Goal: Complete application form: Complete application form

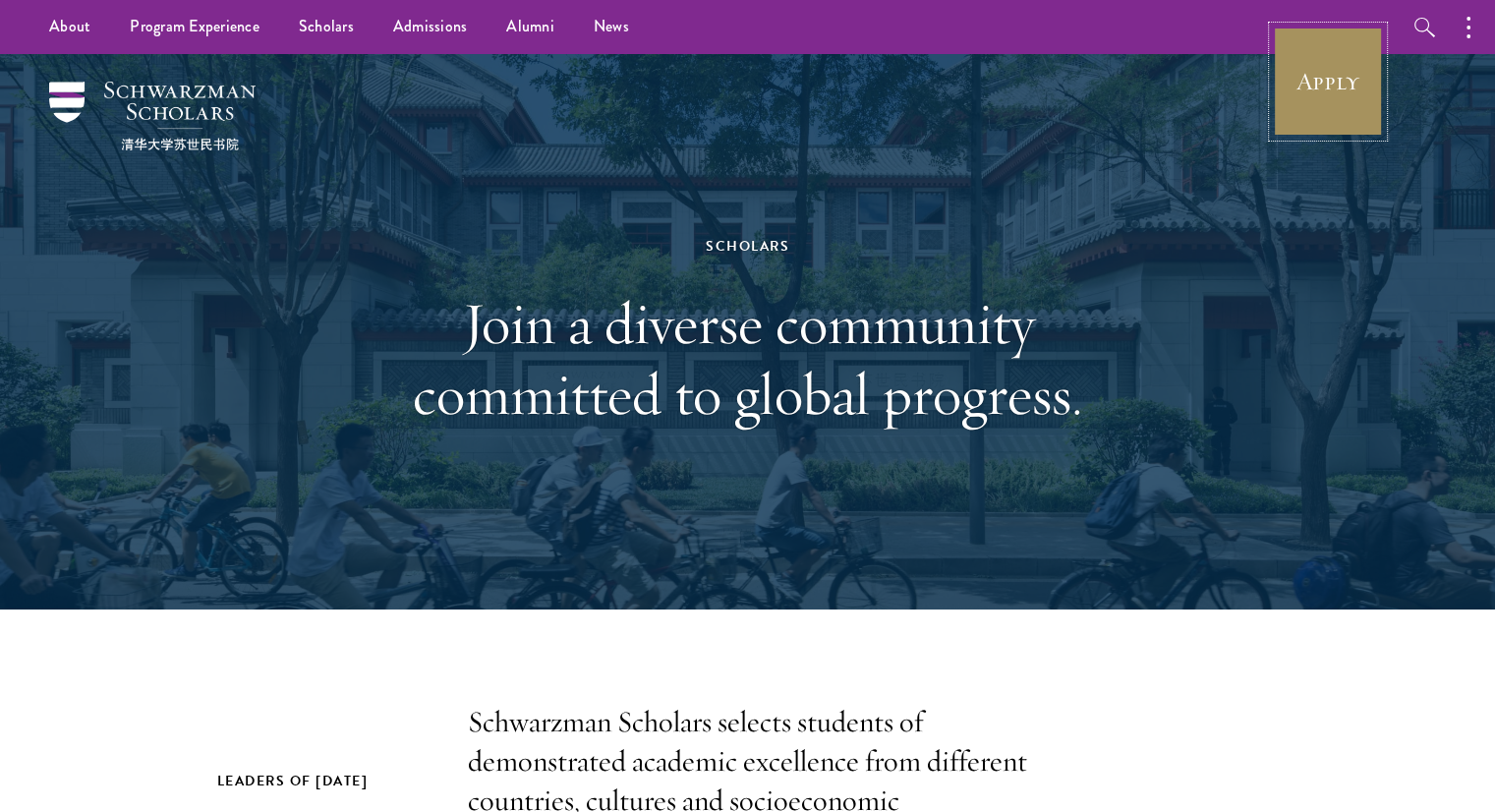
click at [1335, 107] on link "Apply" at bounding box center [1328, 82] width 110 height 110
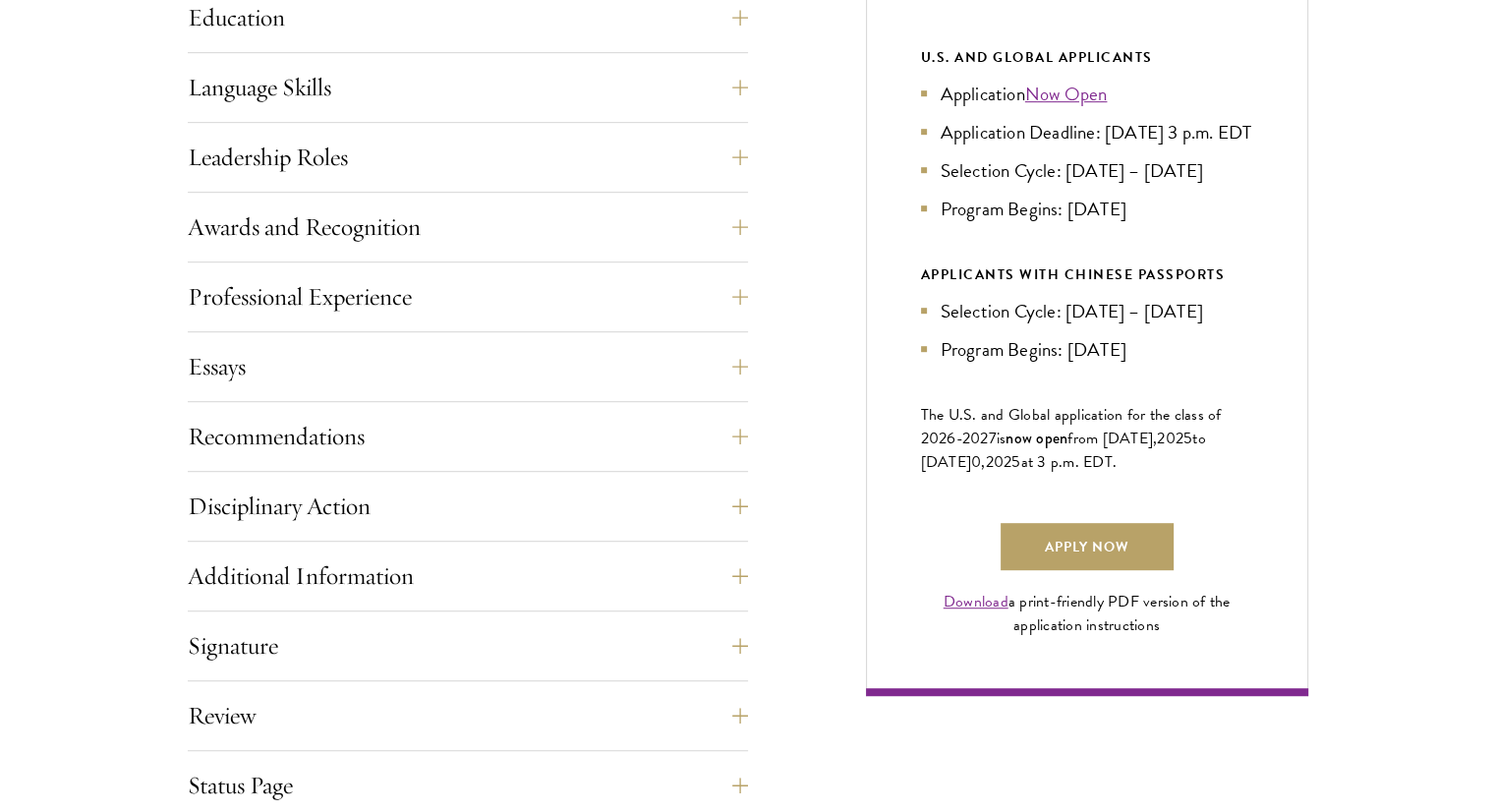
scroll to position [1072, 0]
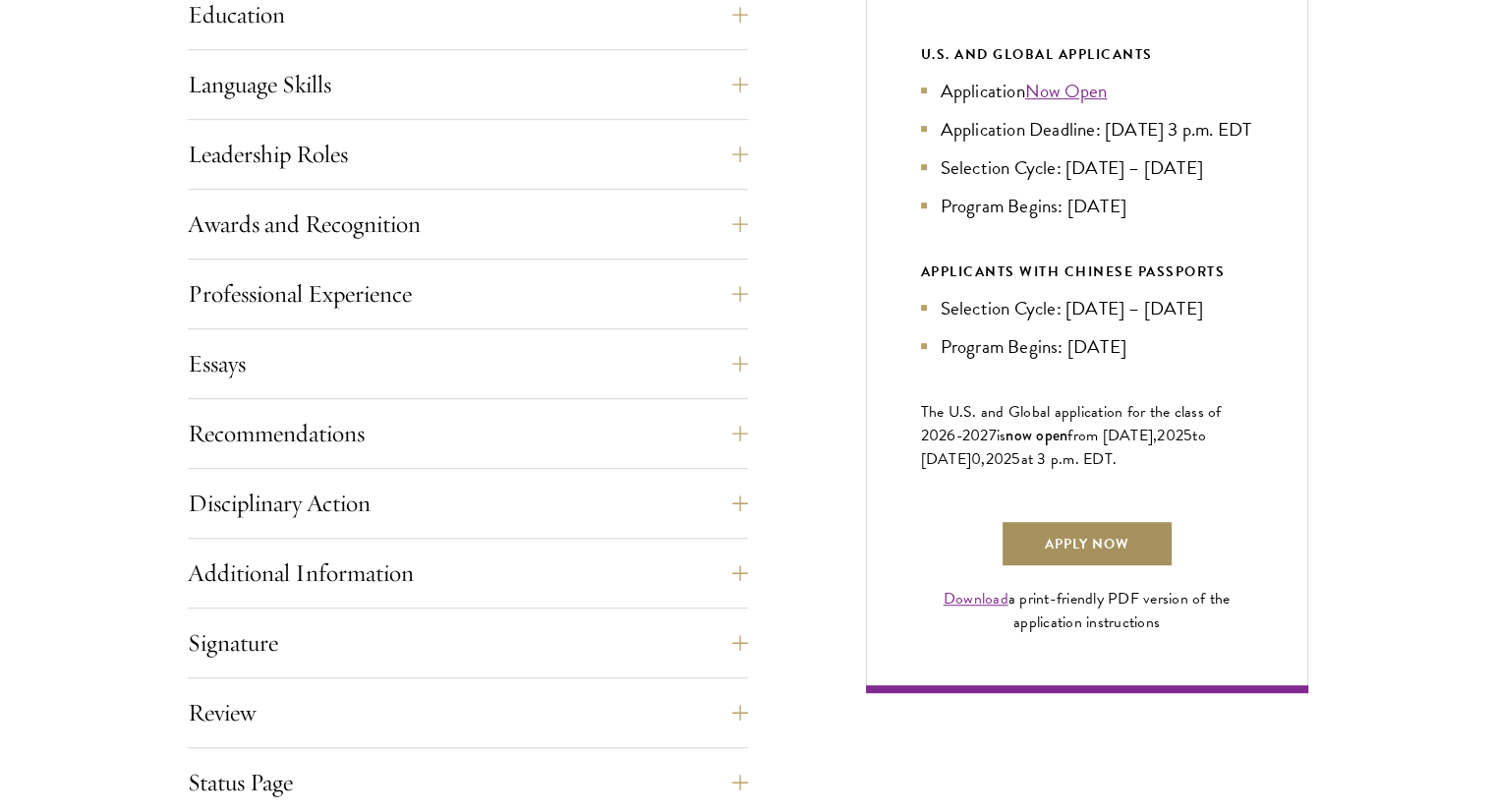
click at [1106, 568] on link "Apply Now" at bounding box center [1088, 544] width 173 height 47
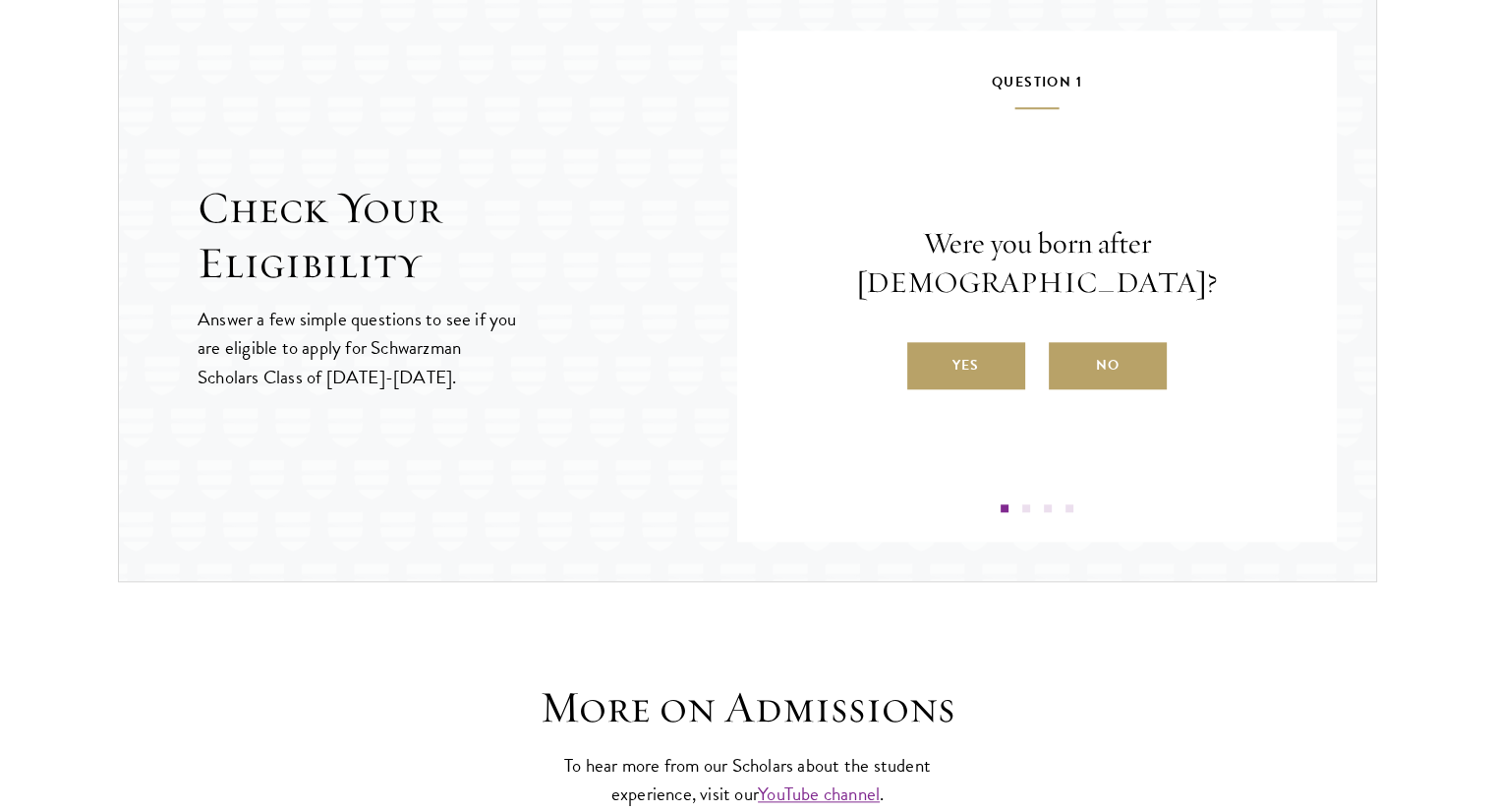
scroll to position [2087, 0]
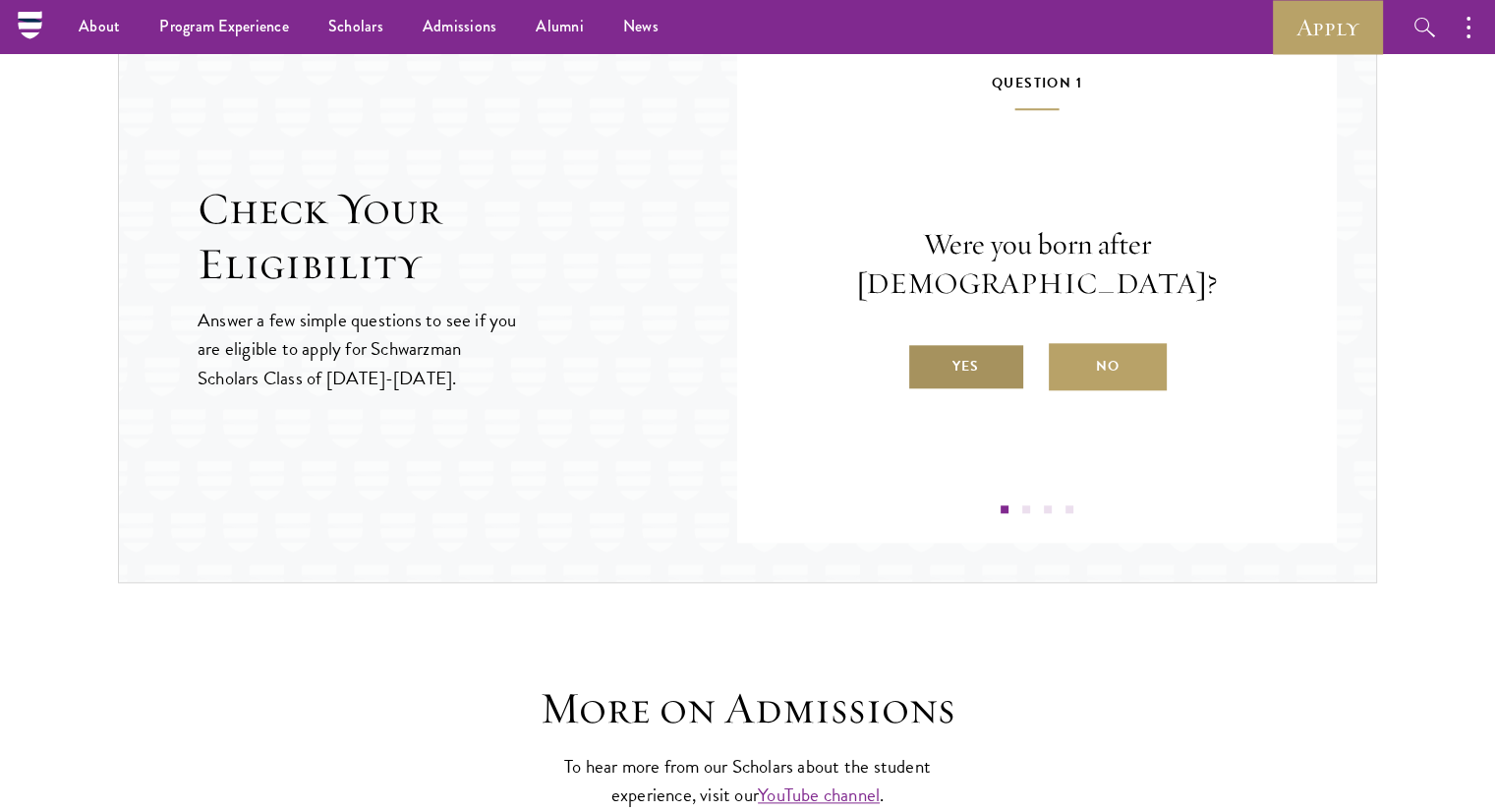
click at [948, 343] on label "Yes" at bounding box center [967, 367] width 118 height 47
click at [925, 345] on input "Yes" at bounding box center [917, 354] width 18 height 18
click at [952, 371] on label "Yes" at bounding box center [967, 367] width 118 height 47
click at [925, 363] on input "Yes" at bounding box center [917, 354] width 18 height 18
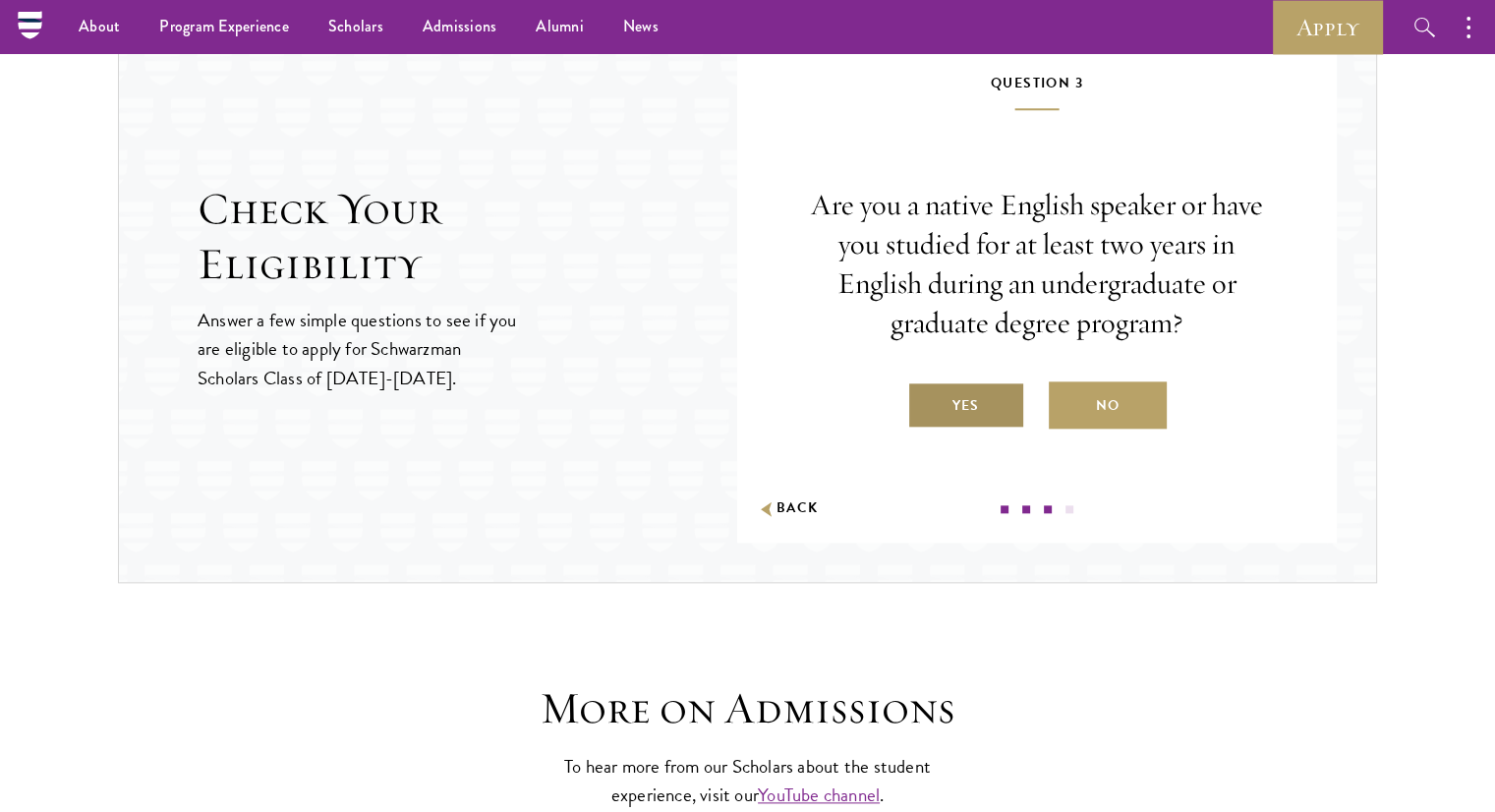
click at [954, 396] on label "Yes" at bounding box center [967, 405] width 118 height 47
click at [925, 396] on input "Yes" at bounding box center [917, 393] width 18 height 18
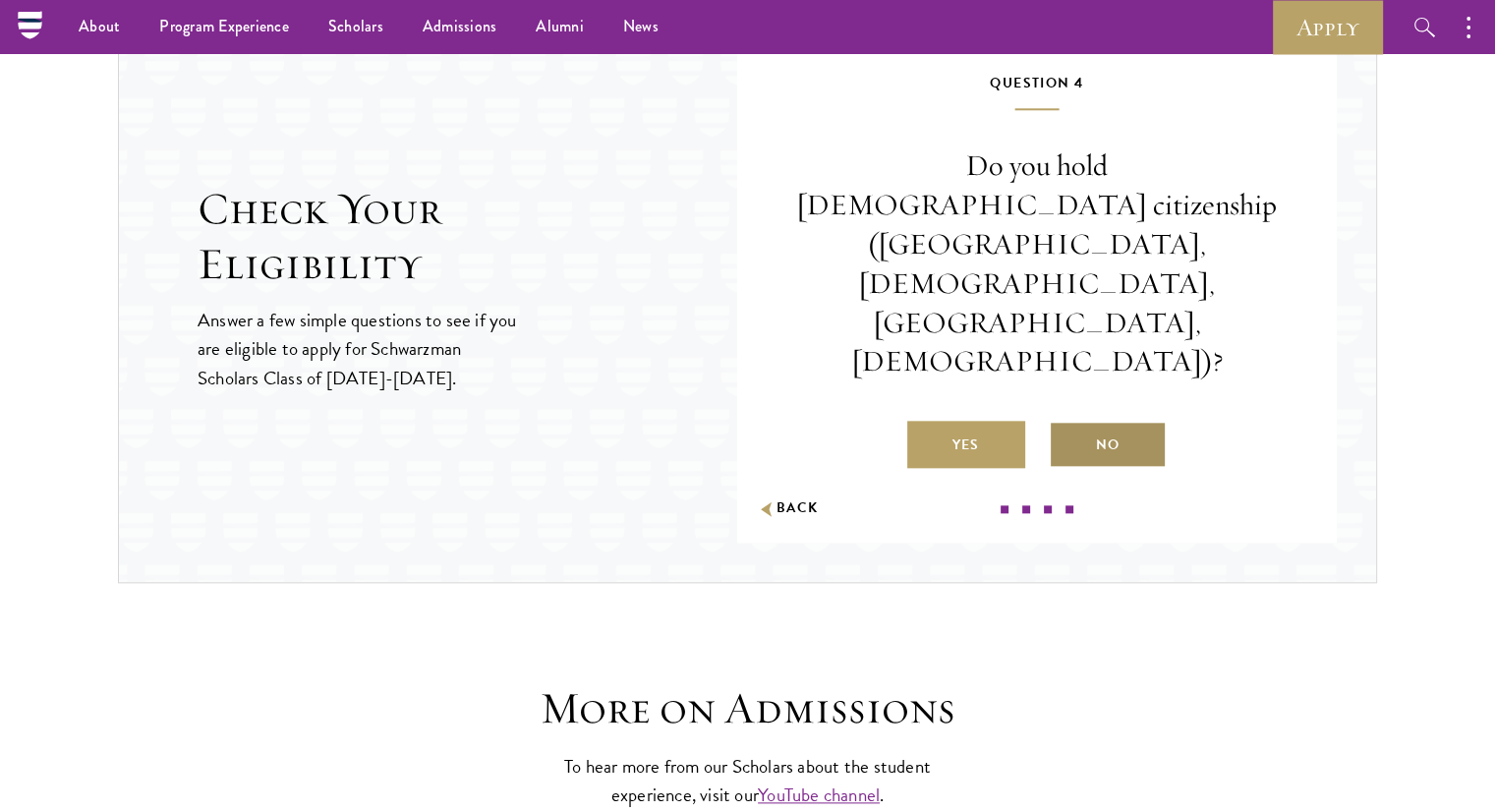
click at [1105, 421] on label "No" at bounding box center [1109, 444] width 118 height 47
click at [1066, 424] on input "No" at bounding box center [1058, 433] width 18 height 18
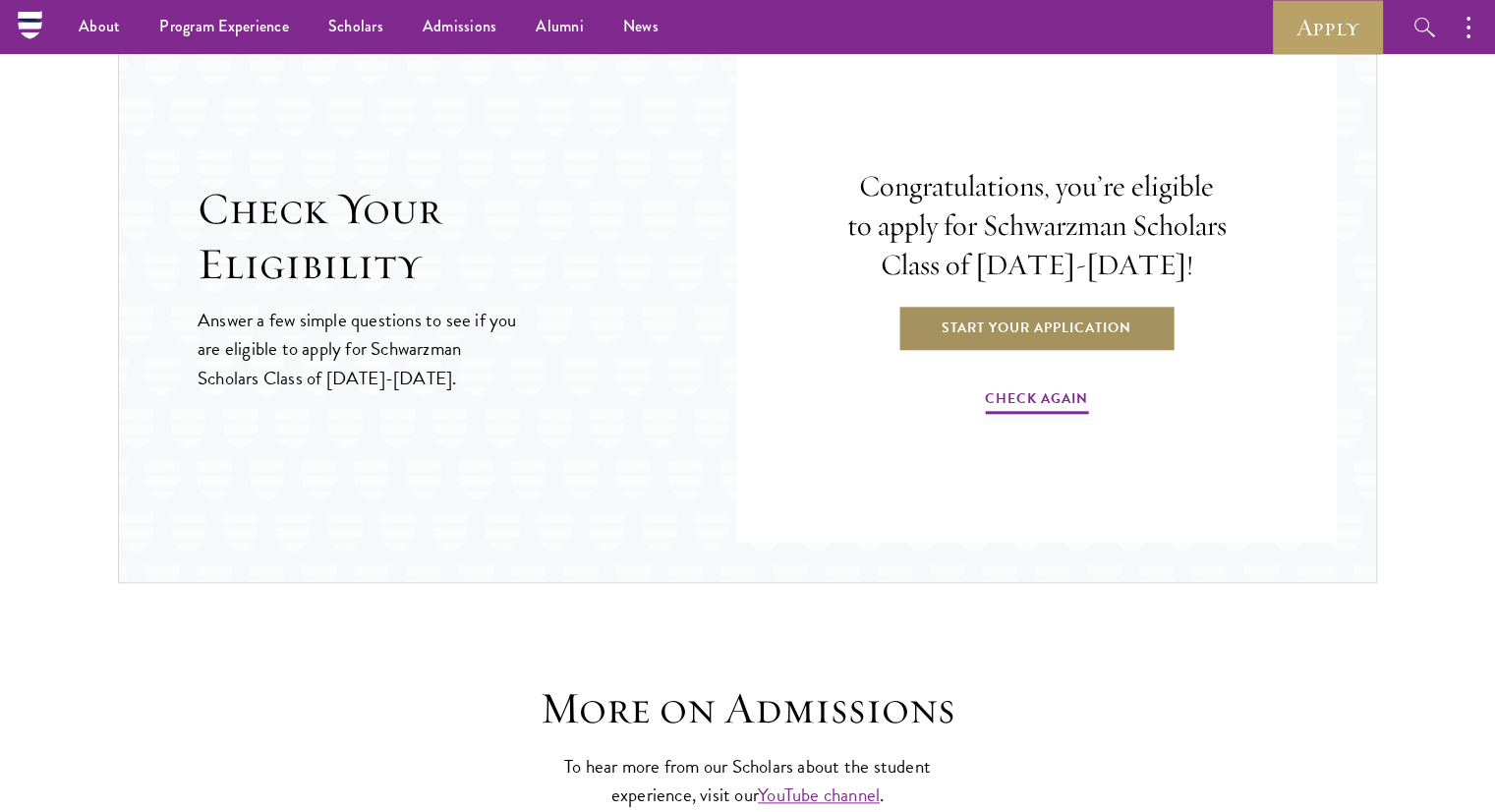
click at [1013, 331] on link "Start Your Application" at bounding box center [1037, 327] width 278 height 47
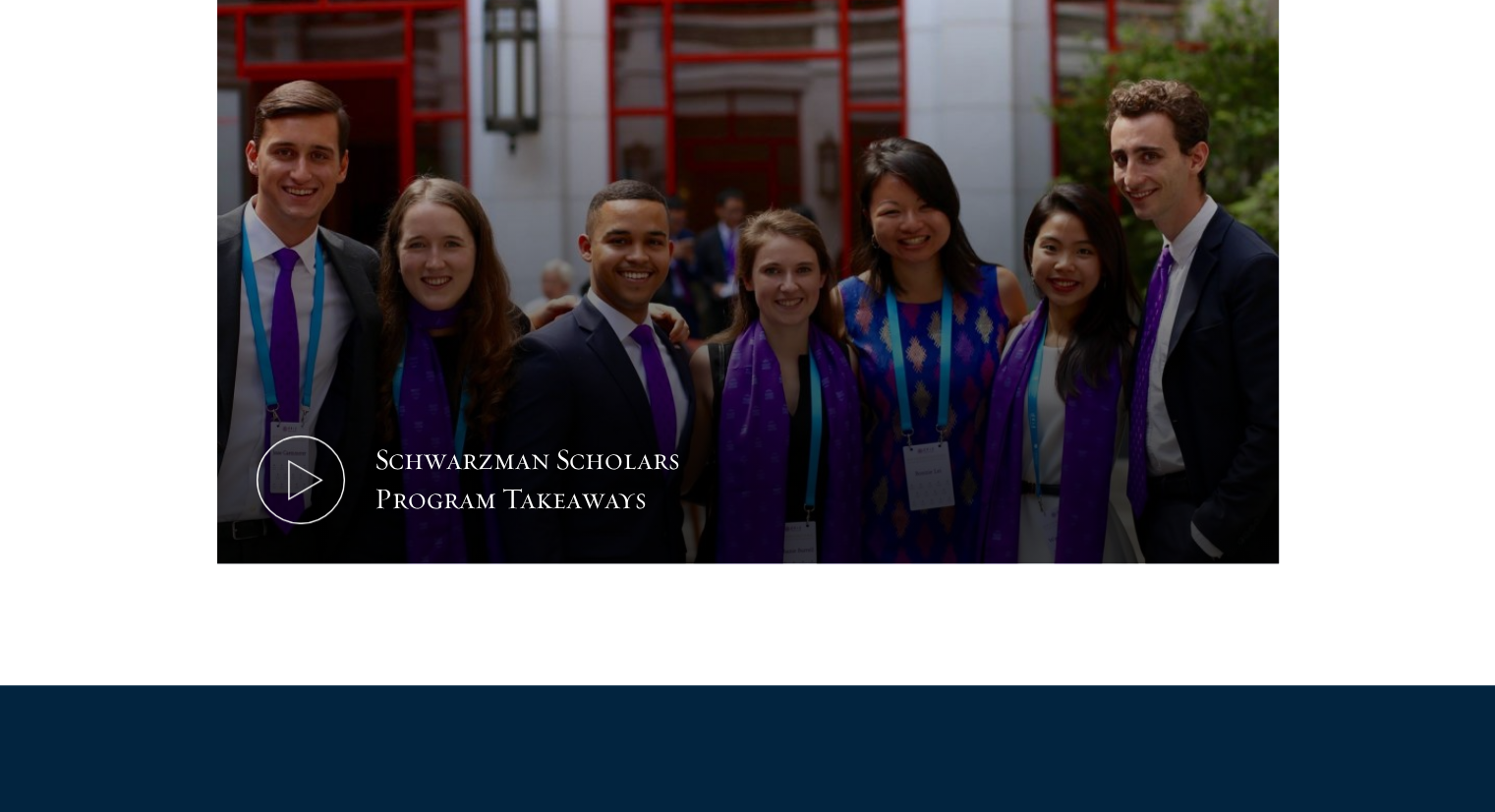
scroll to position [979, 0]
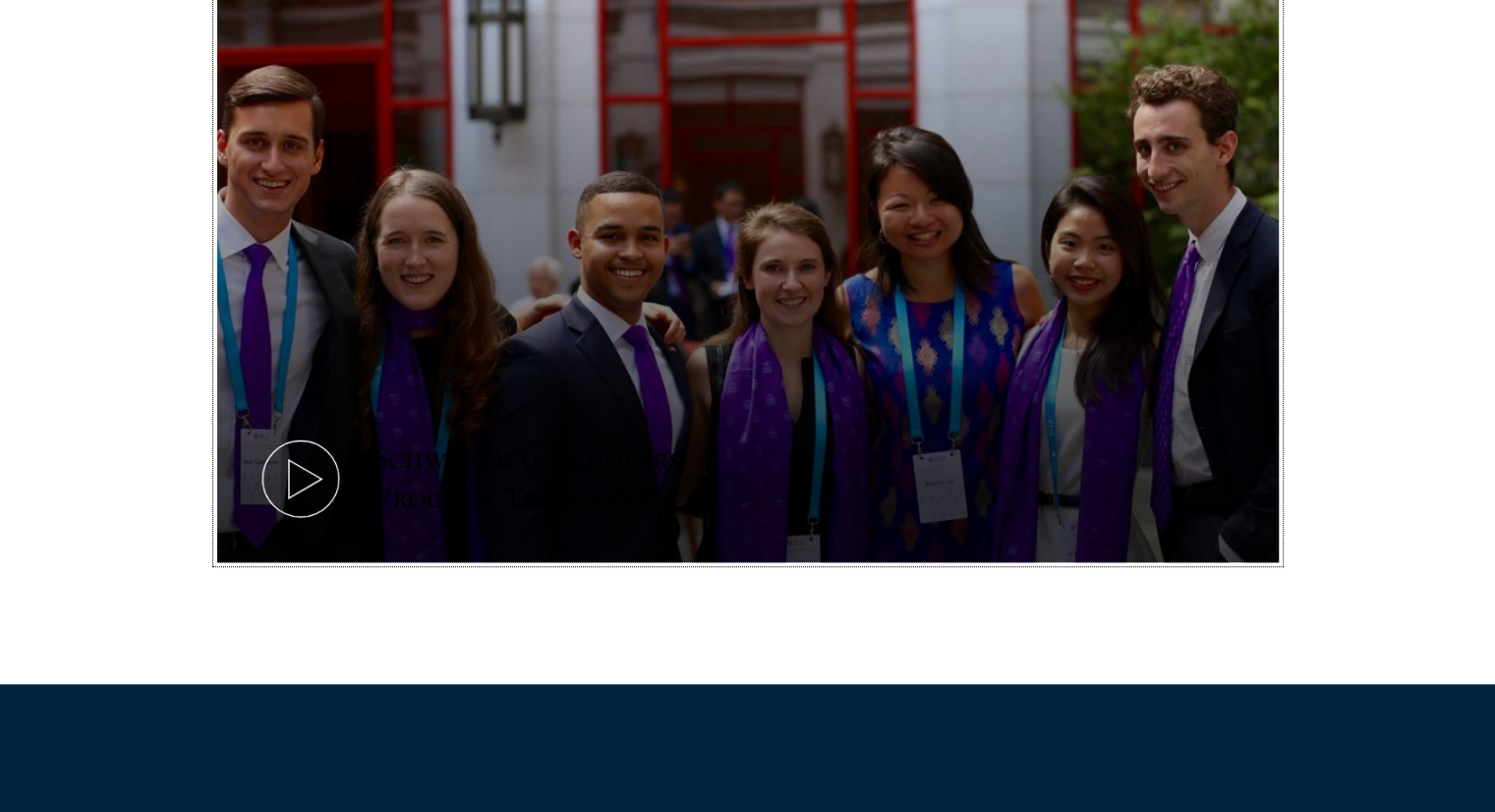
click at [1182, 286] on button "Schwarzman Scholars Program Takeaways" at bounding box center [748, 264] width 1062 height 598
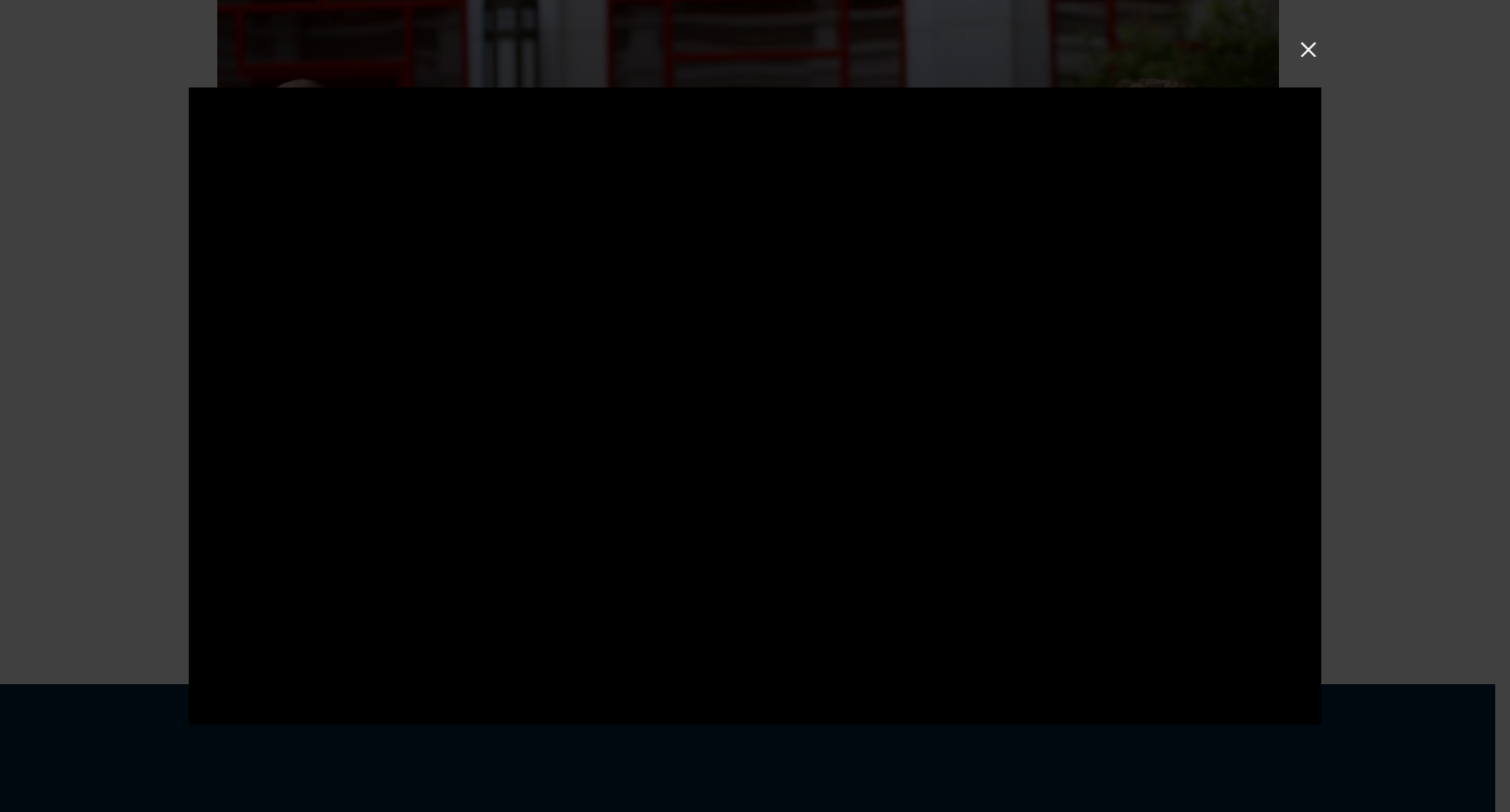
click at [1317, 54] on button at bounding box center [1309, 50] width 26 height 26
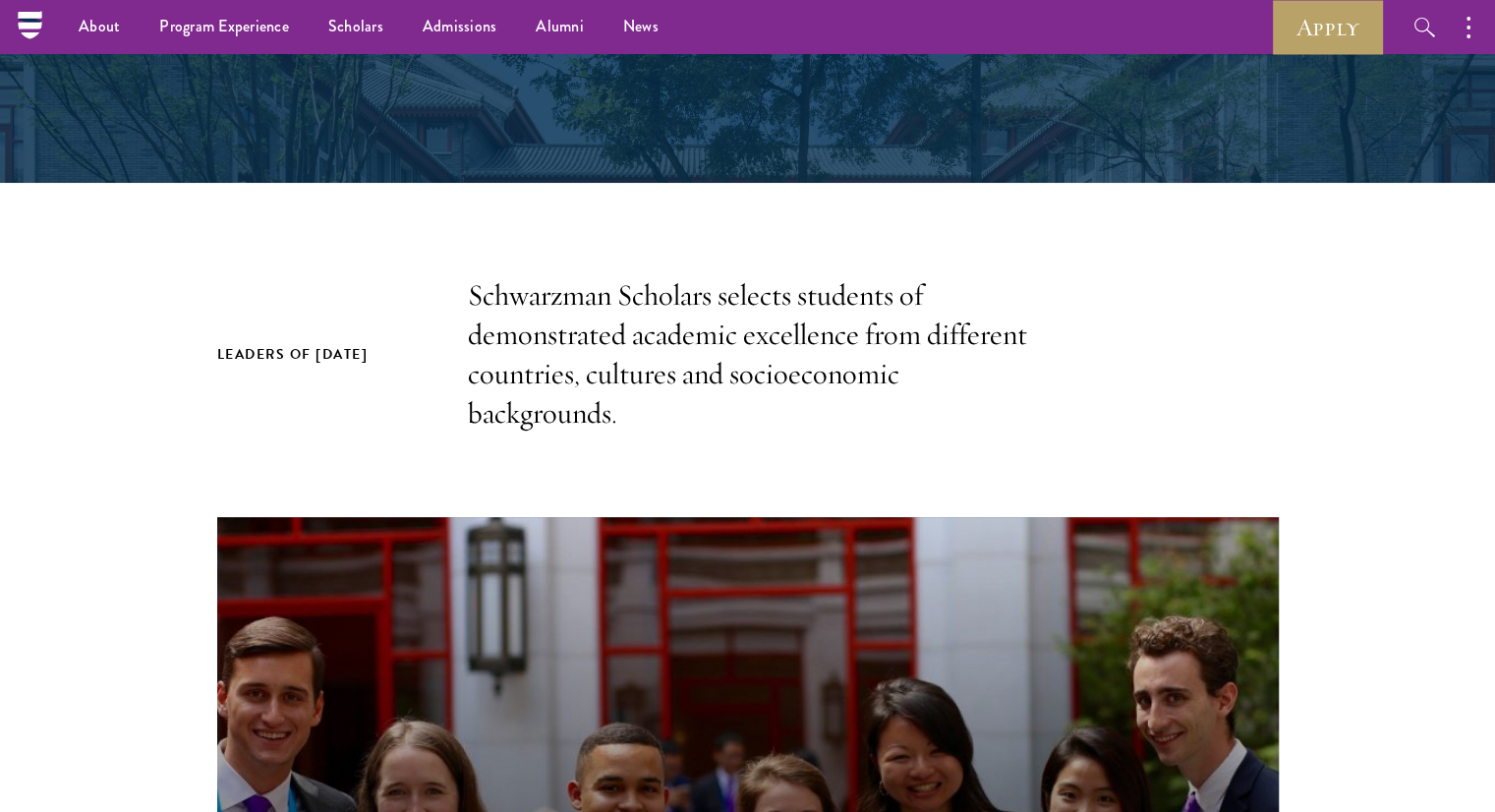
scroll to position [425, 0]
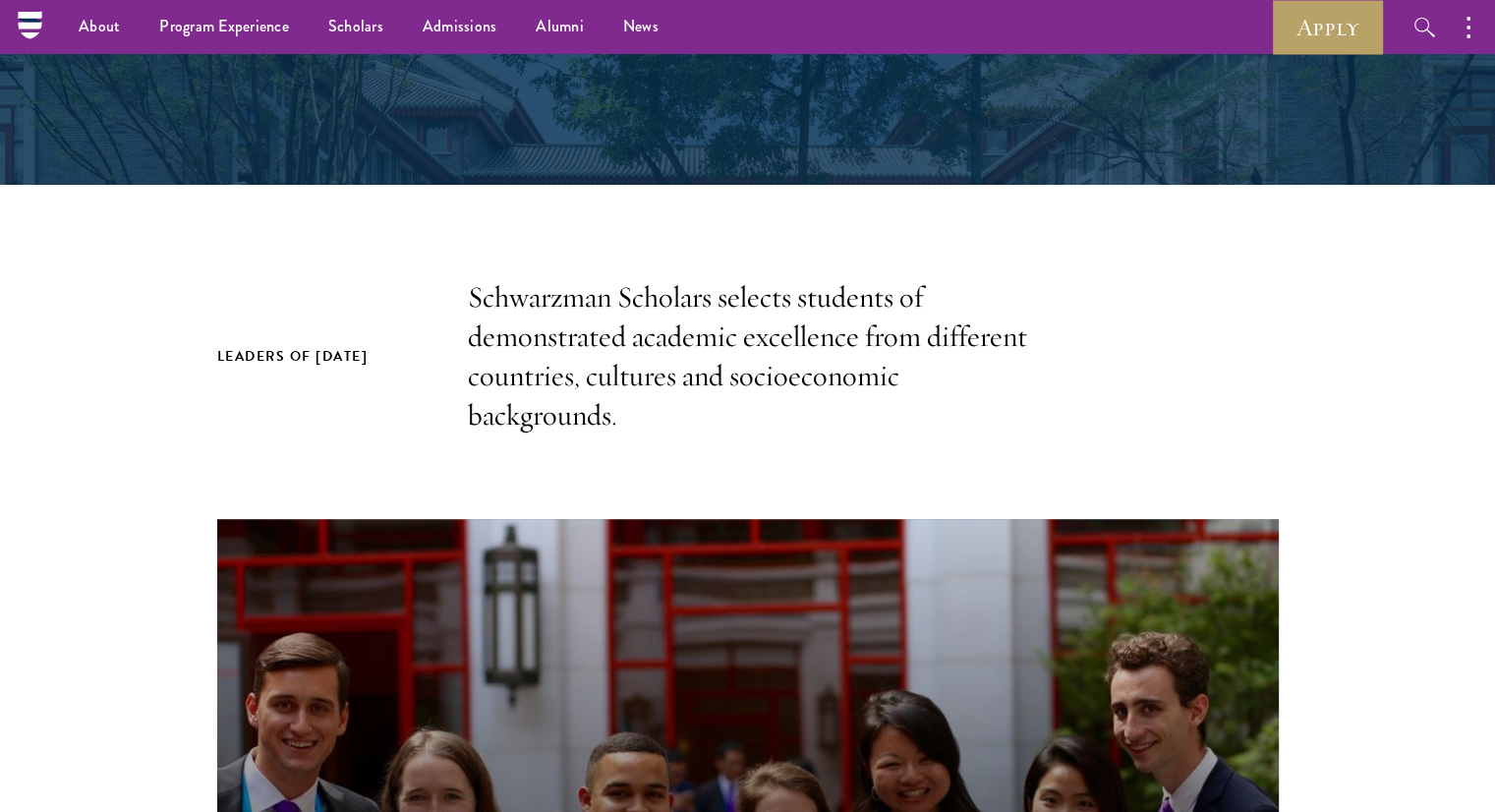
click at [884, 379] on p "Schwarzman Scholars selects students of demonstrated academic excellence from d…" at bounding box center [748, 357] width 561 height 158
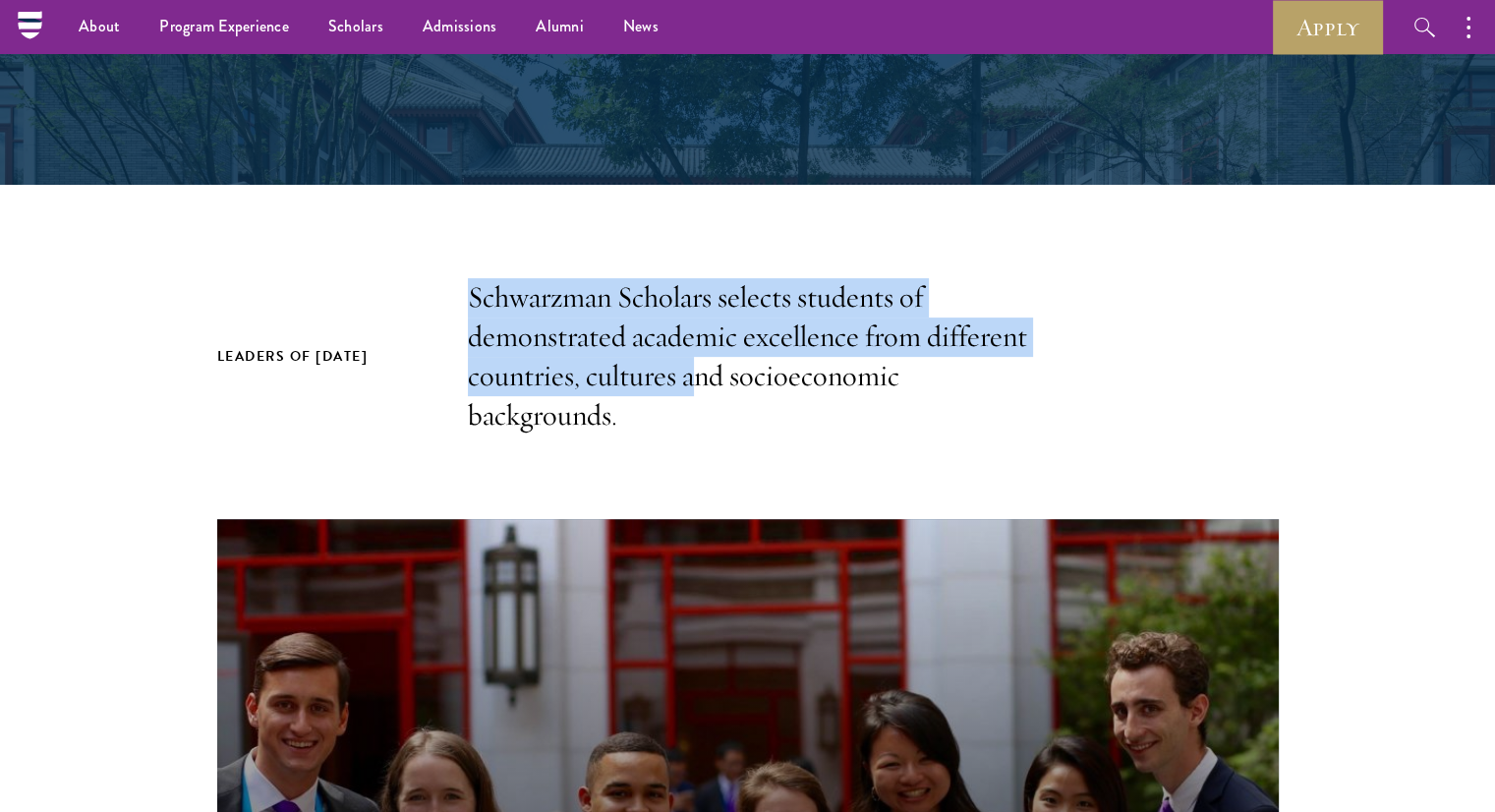
drag, startPoint x: 696, startPoint y: 363, endPoint x: 361, endPoint y: 311, distance: 339.0
click at [361, 311] on div "Leaders of Tomorrow Schwarzman Scholars selects students of demonstrated academ…" at bounding box center [748, 357] width 1062 height 158
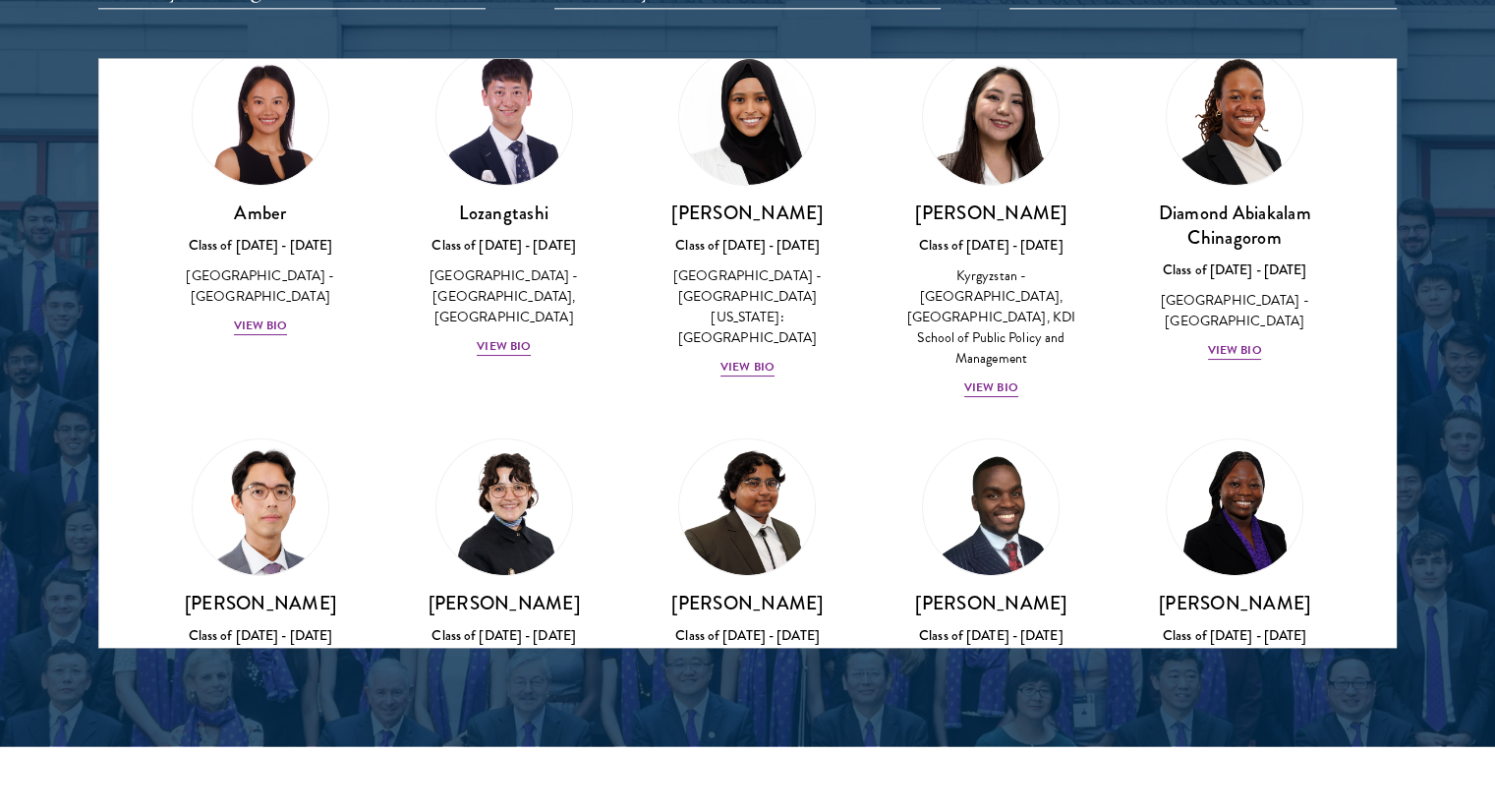
scroll to position [95, 0]
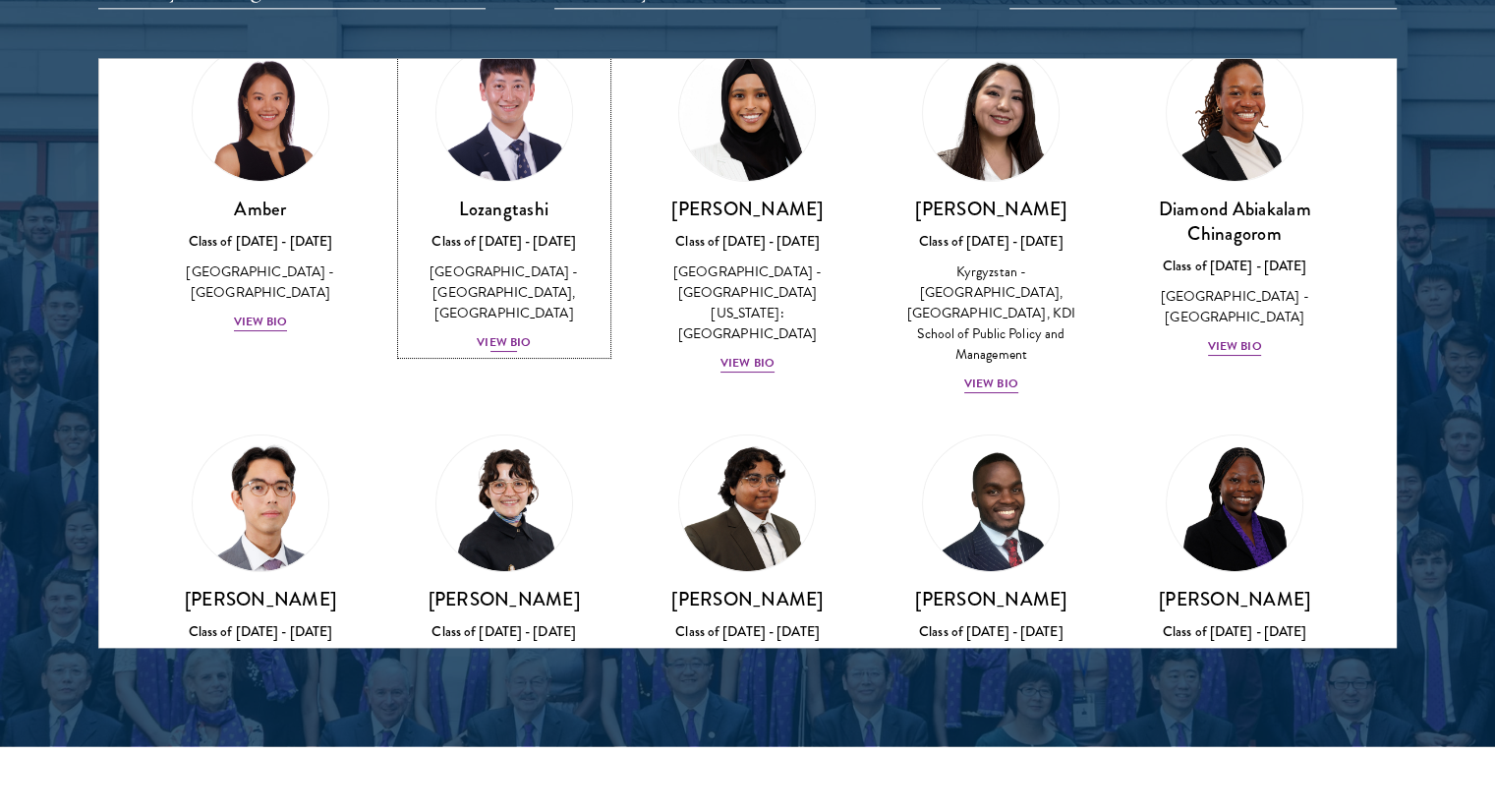
click at [510, 333] on div "View Bio" at bounding box center [504, 342] width 54 height 19
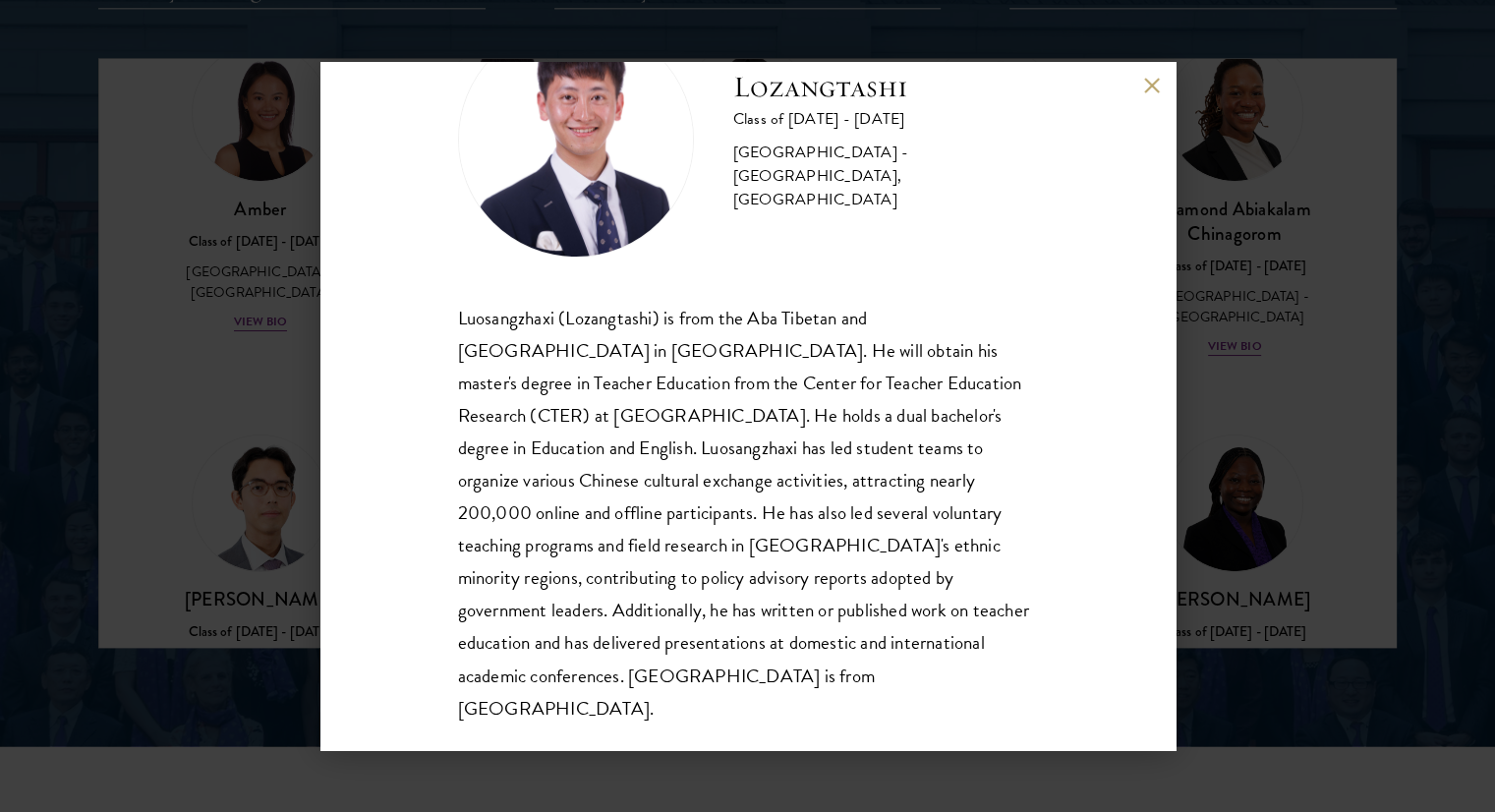
scroll to position [2611, 0]
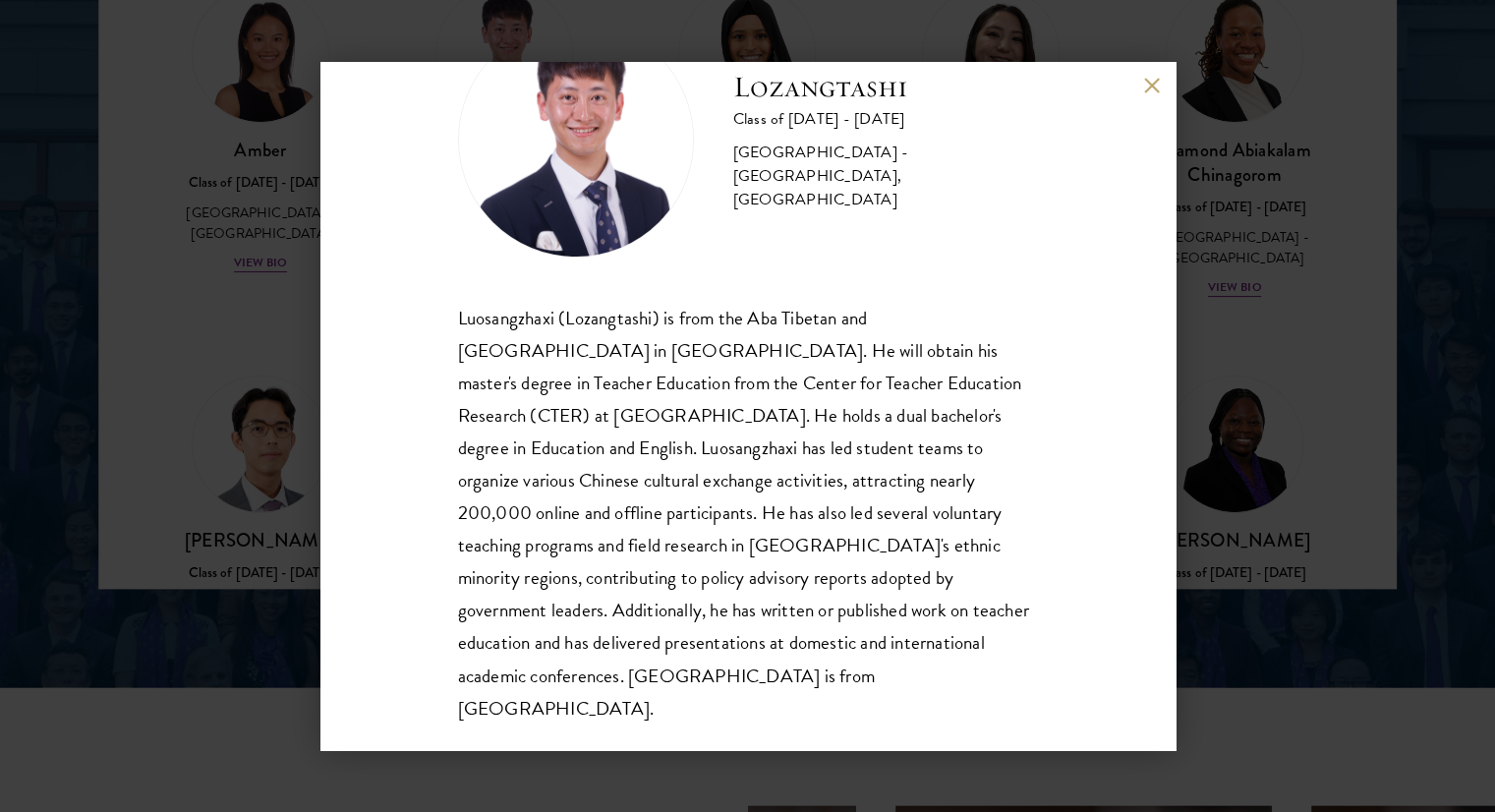
click at [1156, 88] on button at bounding box center [1152, 85] width 17 height 17
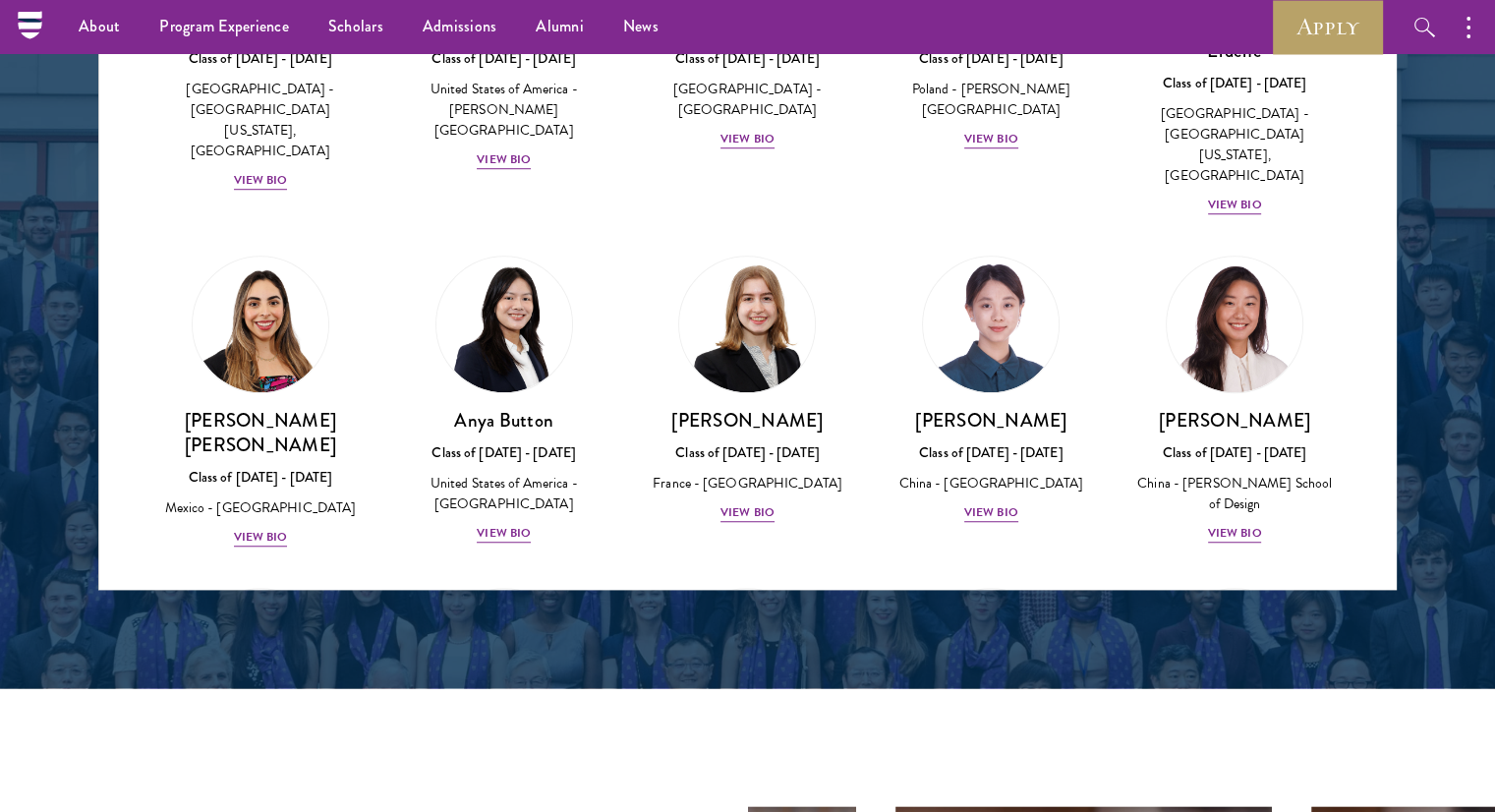
scroll to position [1376, 0]
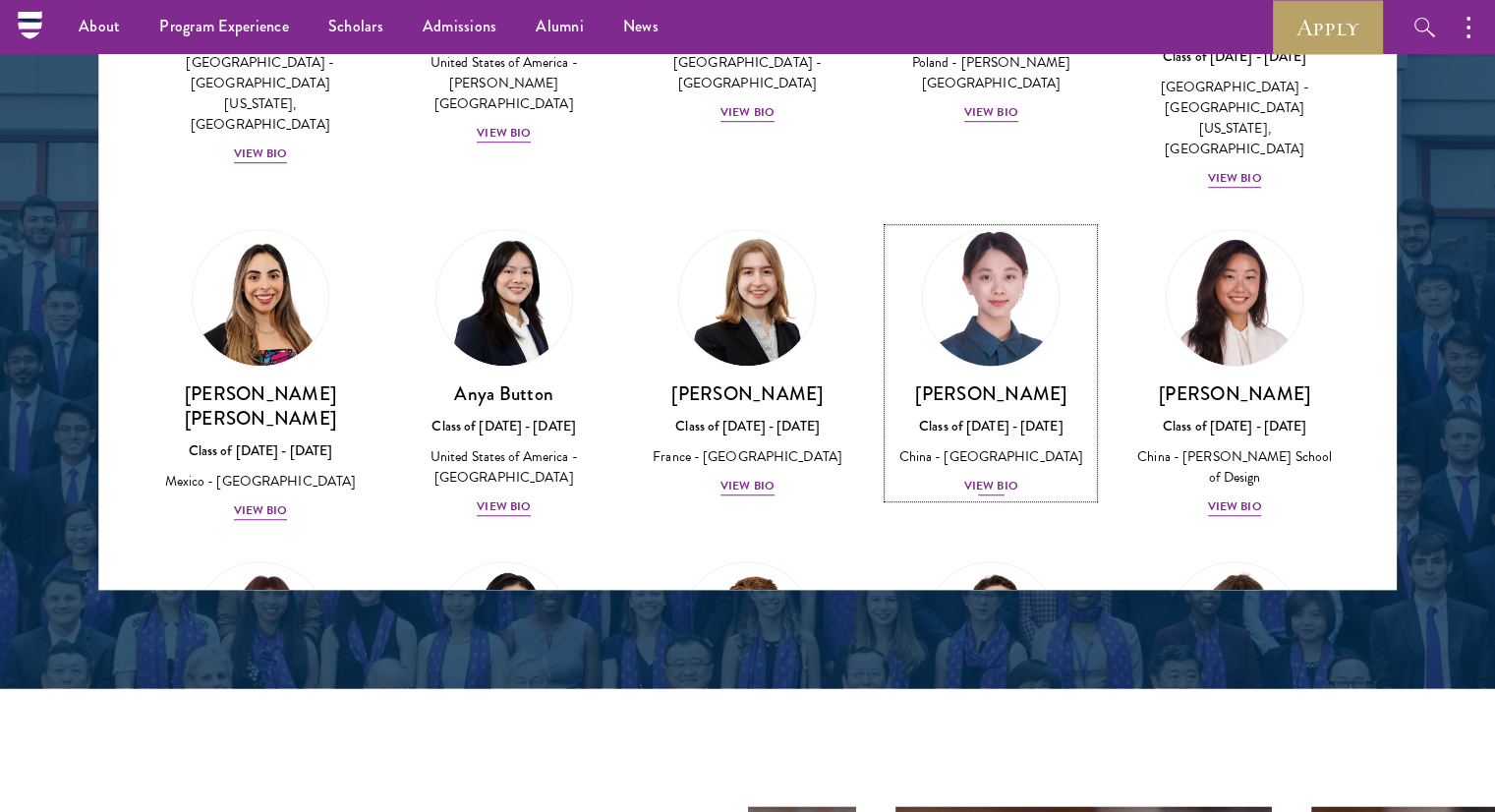
click at [994, 381] on div "Claire Chen Class of 2025 - 2026 China - Tsinghua University View Bio" at bounding box center [991, 440] width 205 height 116
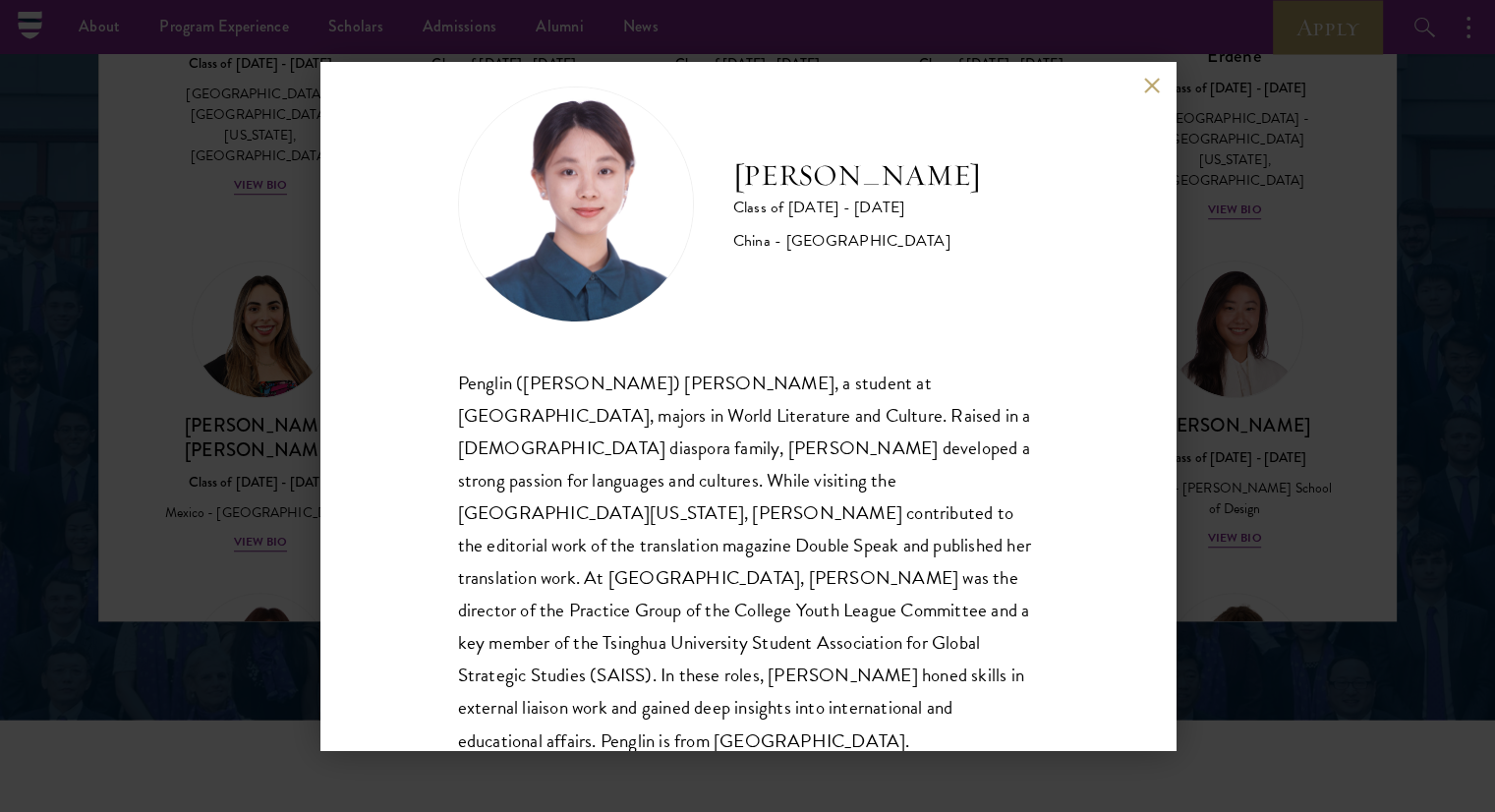
scroll to position [2575, 0]
click at [1143, 73] on div "Claire Chen Class of 2025 - 2026 China - Tsinghua University Penglin (Claire) C…" at bounding box center [748, 406] width 855 height 688
click at [1139, 81] on div "Claire Chen Class of 2025 - 2026 China - Tsinghua University Penglin (Claire) C…" at bounding box center [748, 406] width 855 height 688
click at [1145, 81] on button at bounding box center [1152, 85] width 17 height 17
